Goal: Transaction & Acquisition: Purchase product/service

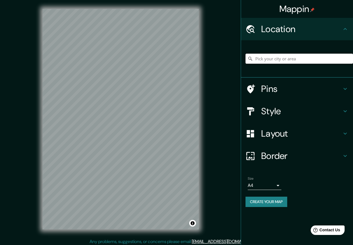
click at [273, 61] on input "Pick your city or area" at bounding box center [298, 59] width 107 height 10
click at [298, 86] on h4 "Pins" at bounding box center [301, 88] width 81 height 11
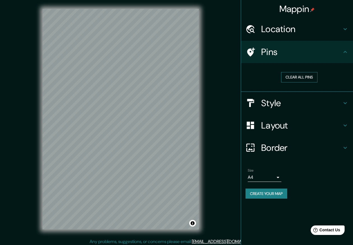
click at [298, 79] on button "Clear all pins" at bounding box center [299, 77] width 36 height 10
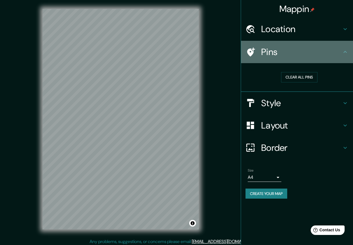
click at [288, 56] on h4 "Pins" at bounding box center [301, 51] width 81 height 11
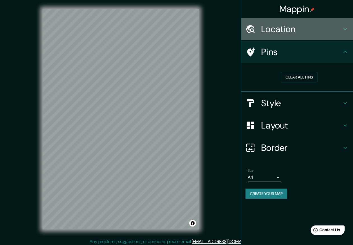
click at [292, 30] on h4 "Location" at bounding box center [301, 29] width 81 height 11
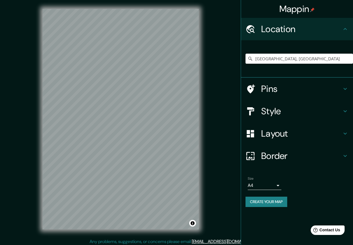
click at [292, 30] on h4 "Location" at bounding box center [301, 29] width 81 height 11
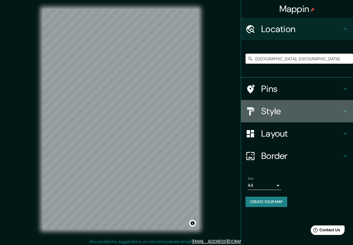
click at [274, 114] on h4 "Style" at bounding box center [301, 111] width 81 height 11
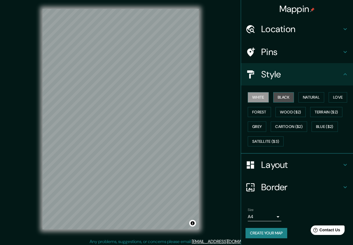
click at [288, 99] on button "Black" at bounding box center [283, 97] width 21 height 10
click at [319, 93] on button "Natural" at bounding box center [311, 97] width 26 height 10
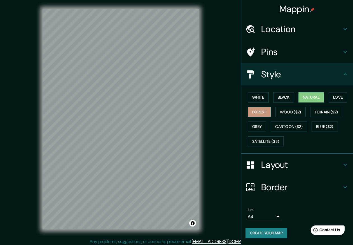
click at [257, 107] on button "Forest" at bounding box center [259, 112] width 23 height 10
click at [287, 109] on button "Wood ($2)" at bounding box center [290, 112] width 30 height 10
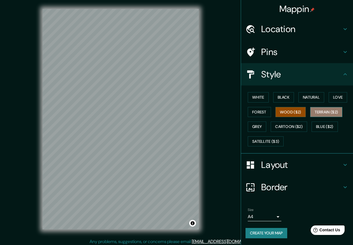
click at [321, 112] on button "Terrain ($2)" at bounding box center [326, 112] width 32 height 10
click at [257, 109] on button "Forest" at bounding box center [259, 112] width 23 height 10
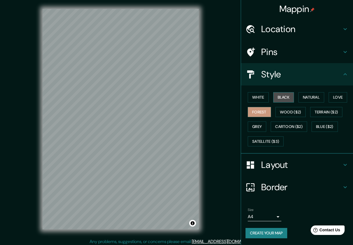
click at [283, 93] on button "Black" at bounding box center [283, 97] width 21 height 10
click at [309, 96] on button "Natural" at bounding box center [311, 97] width 26 height 10
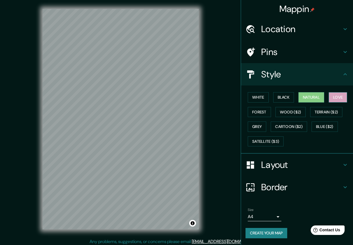
click at [337, 95] on button "Love" at bounding box center [338, 97] width 18 height 10
click at [280, 161] on h4 "Layout" at bounding box center [301, 165] width 81 height 11
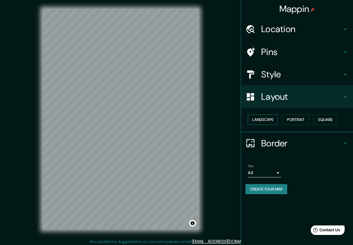
click at [257, 117] on button "Landscape" at bounding box center [263, 120] width 30 height 10
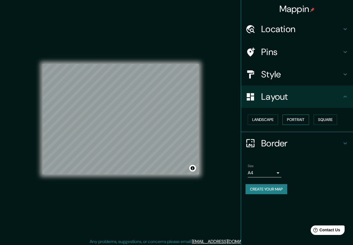
click at [297, 115] on button "Portrait" at bounding box center [295, 120] width 27 height 10
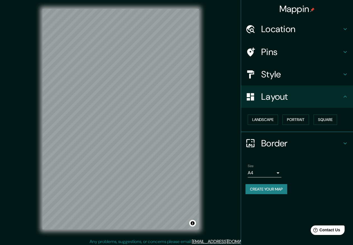
click at [326, 113] on div "Landscape [GEOGRAPHIC_DATA]" at bounding box center [298, 120] width 107 height 15
click at [326, 117] on button "Square" at bounding box center [325, 120] width 24 height 10
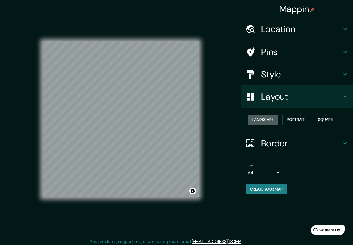
click at [266, 121] on button "Landscape" at bounding box center [263, 120] width 30 height 10
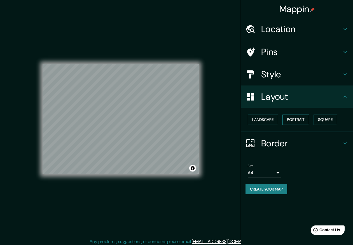
click at [300, 118] on button "Portrait" at bounding box center [295, 120] width 27 height 10
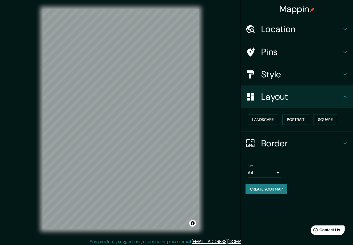
click at [249, 146] on icon at bounding box center [250, 143] width 8 height 8
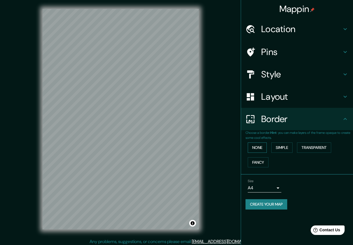
click at [256, 146] on button "None" at bounding box center [257, 148] width 19 height 10
click at [280, 143] on button "Simple" at bounding box center [281, 148] width 21 height 10
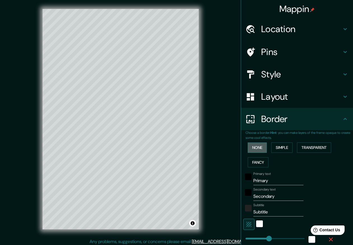
click at [258, 149] on button "None" at bounding box center [257, 148] width 19 height 10
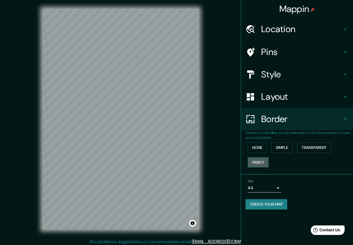
click at [258, 158] on button "Fancy" at bounding box center [258, 163] width 21 height 10
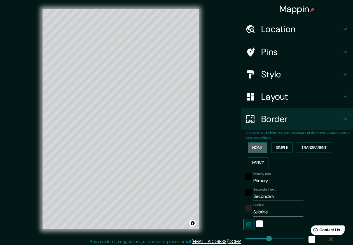
click at [256, 143] on button "None" at bounding box center [257, 148] width 19 height 10
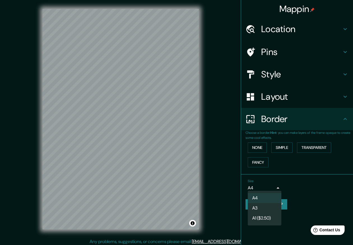
click at [277, 187] on body "Mappin Location [GEOGRAPHIC_DATA], [GEOGRAPHIC_DATA] Pins Style Layout Border C…" at bounding box center [176, 122] width 353 height 245
click at [264, 198] on li "A4" at bounding box center [265, 198] width 34 height 10
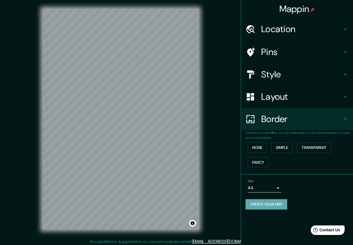
click at [261, 207] on button "Create your map" at bounding box center [266, 205] width 42 height 10
click at [270, 202] on button "Create your map" at bounding box center [266, 205] width 42 height 10
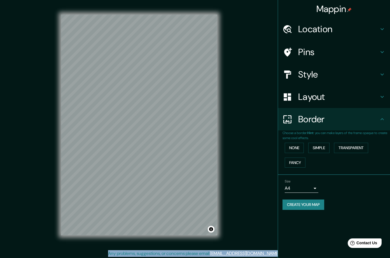
scroll to position [1, 0]
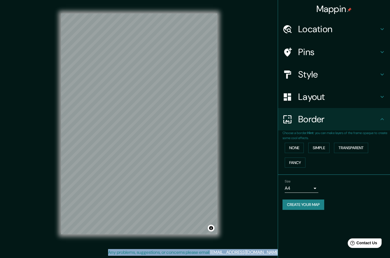
drag, startPoint x: 5, startPoint y: 256, endPoint x: -68, endPoint y: 267, distance: 74.5
click at [0, 245] on html "Mappin Location [GEOGRAPHIC_DATA], [GEOGRAPHIC_DATA] Pins Style Layout Border C…" at bounding box center [195, 128] width 390 height 258
click at [324, 28] on h4 "Location" at bounding box center [338, 29] width 81 height 11
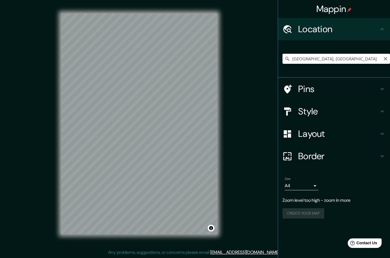
click at [353, 57] on input "[GEOGRAPHIC_DATA], [GEOGRAPHIC_DATA]" at bounding box center [335, 59] width 107 height 10
click at [233, 144] on div "Mappin Location [GEOGRAPHIC_DATA], [GEOGRAPHIC_DATA] Pins Style Layout Border C…" at bounding box center [195, 128] width 390 height 259
click at [344, 60] on input "[GEOGRAPHIC_DATA], [GEOGRAPHIC_DATA]" at bounding box center [335, 59] width 107 height 10
drag, startPoint x: 350, startPoint y: 58, endPoint x: 254, endPoint y: 60, distance: 96.3
click at [254, 60] on div "Mappin Location [GEOGRAPHIC_DATA], [GEOGRAPHIC_DATA] Pins Style Layout Border C…" at bounding box center [195, 128] width 390 height 259
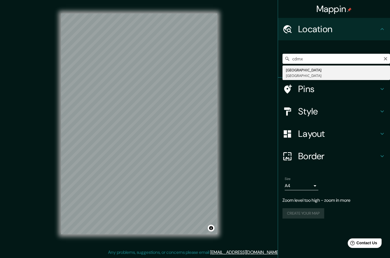
type input "[GEOGRAPHIC_DATA], [GEOGRAPHIC_DATA]"
